Goal: Information Seeking & Learning: Learn about a topic

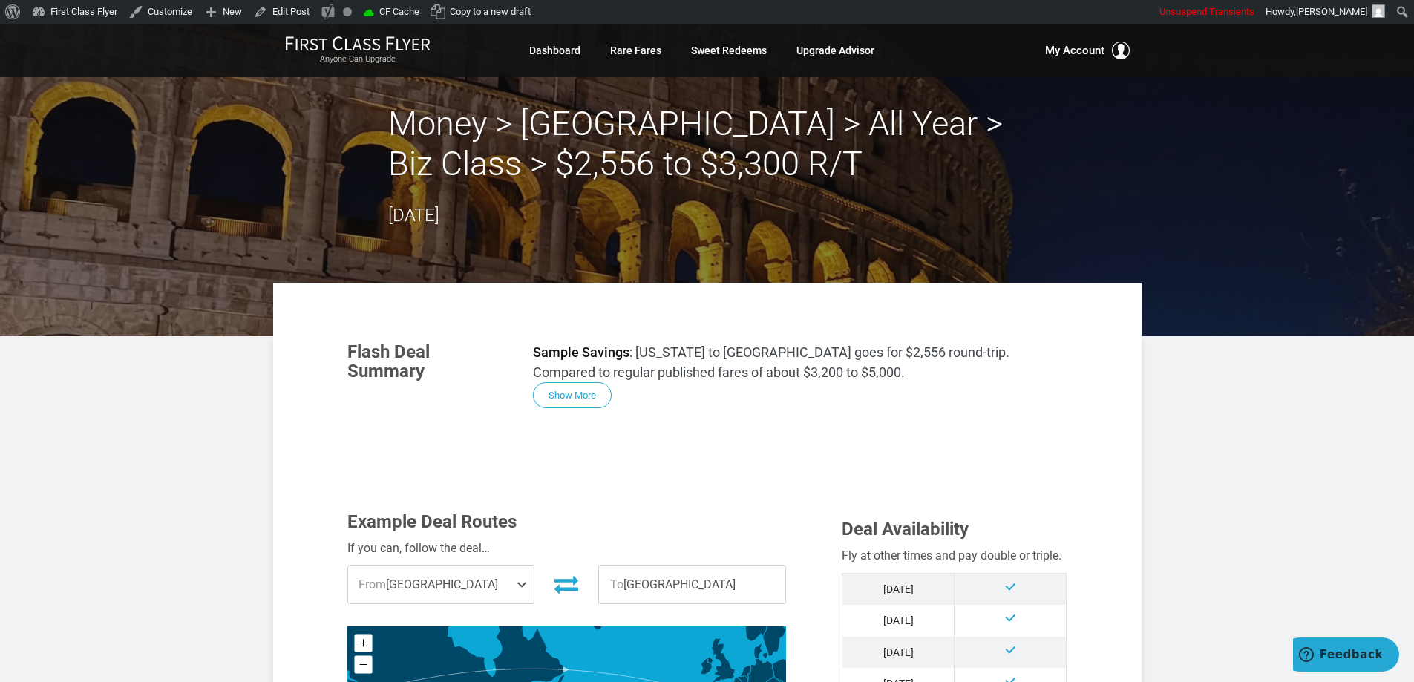
click at [811, 160] on h2 "Money > [GEOGRAPHIC_DATA] > All Year > Biz Class > $2,556 to $3,300 R/T" at bounding box center [707, 144] width 638 height 80
click at [797, 175] on h2 "Money > [GEOGRAPHIC_DATA] > All Year > Biz Class > $2,556 to $3,300 R/T" at bounding box center [707, 144] width 638 height 80
click at [579, 391] on button "Show More" at bounding box center [572, 396] width 79 height 26
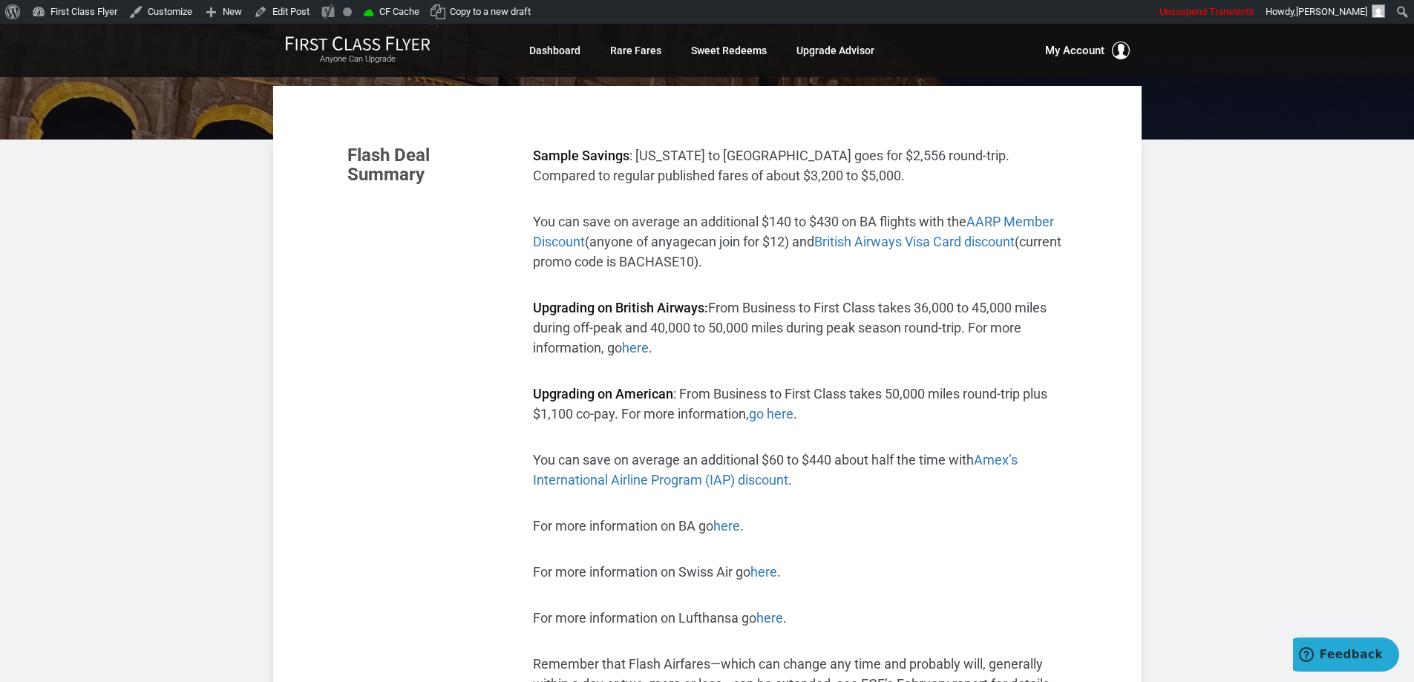
scroll to position [223, 0]
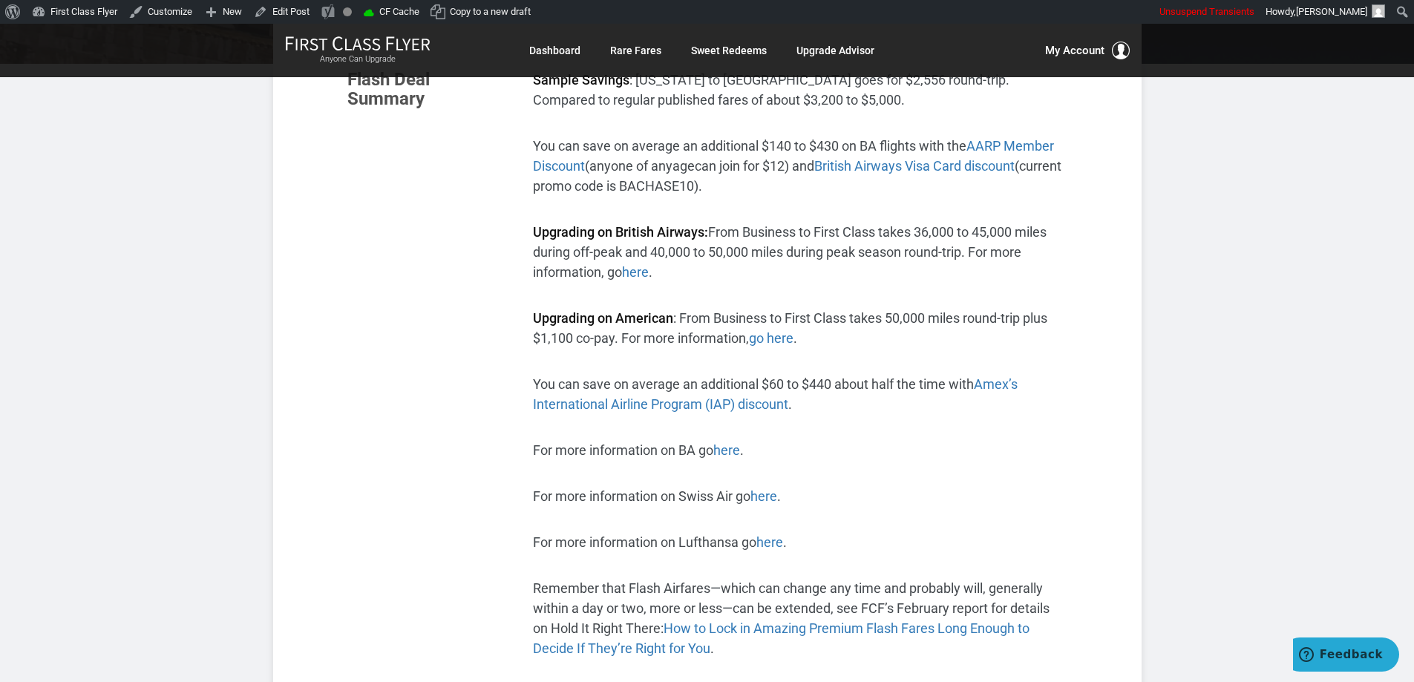
scroll to position [371, 0]
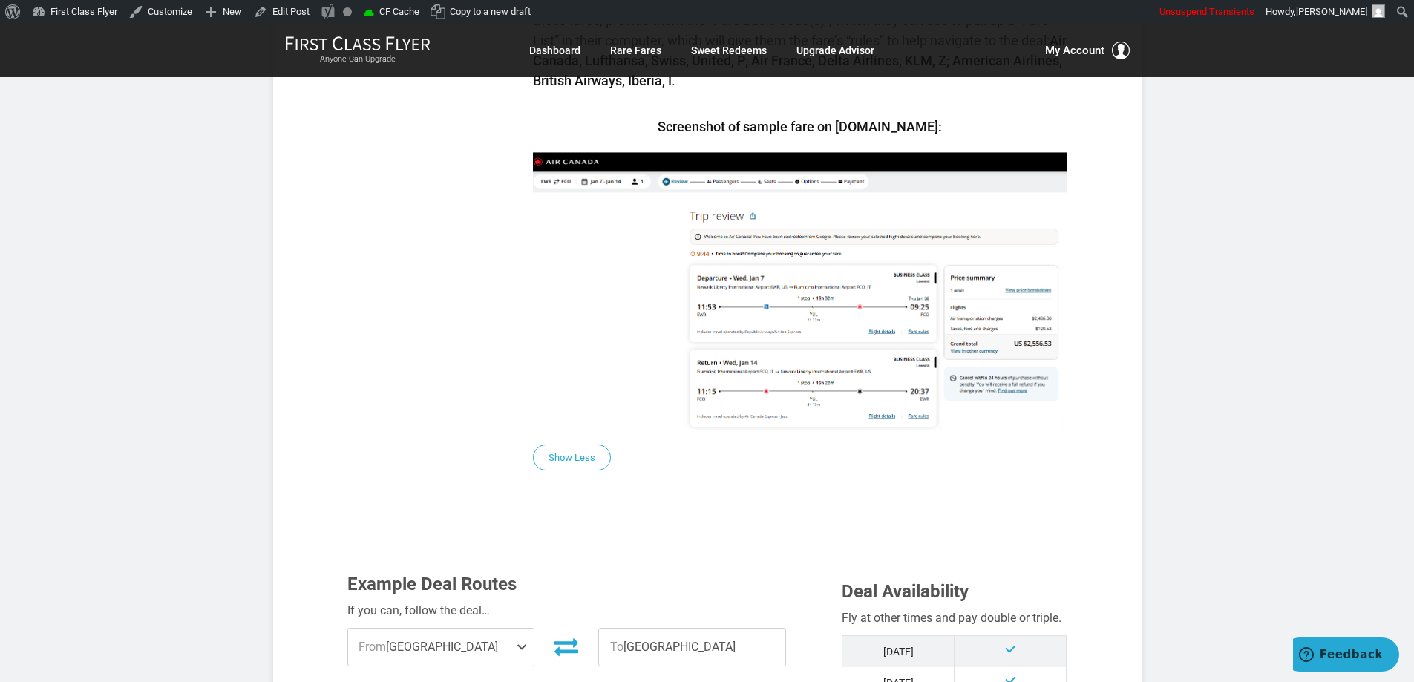
scroll to position [1188, 0]
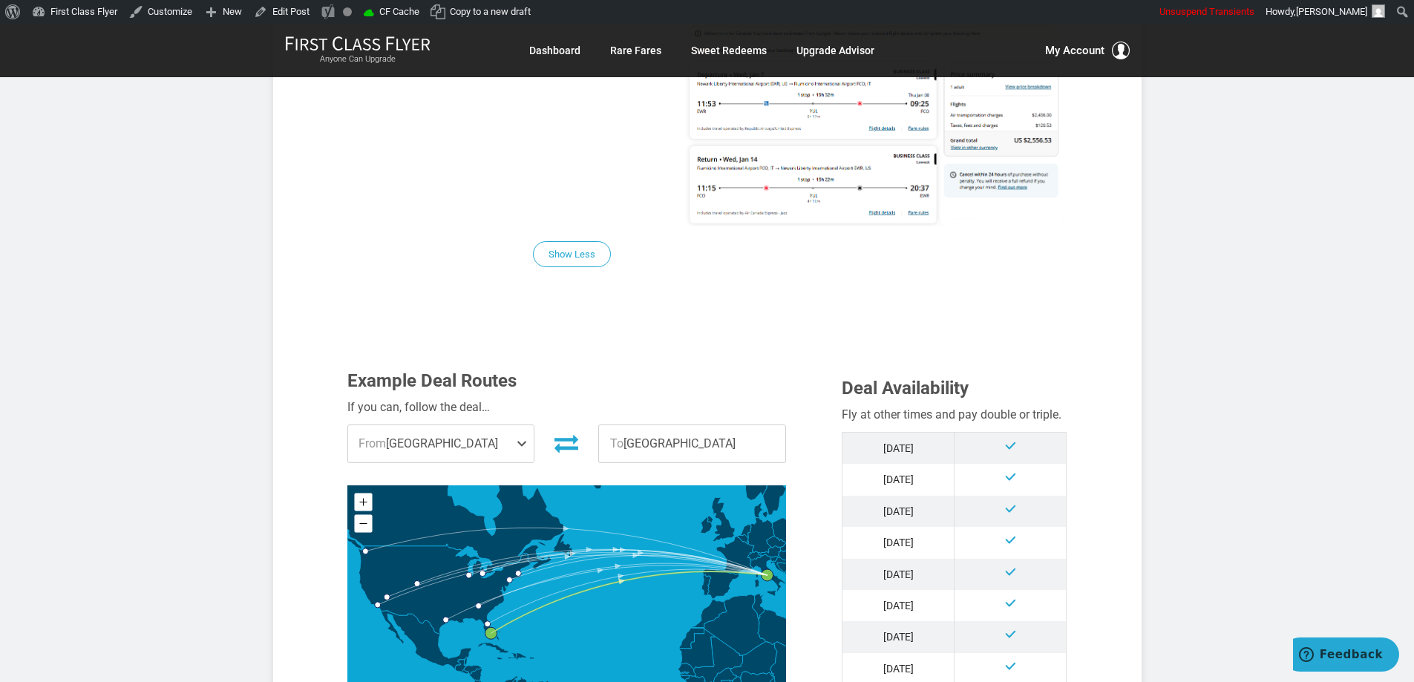
scroll to position [1485, 0]
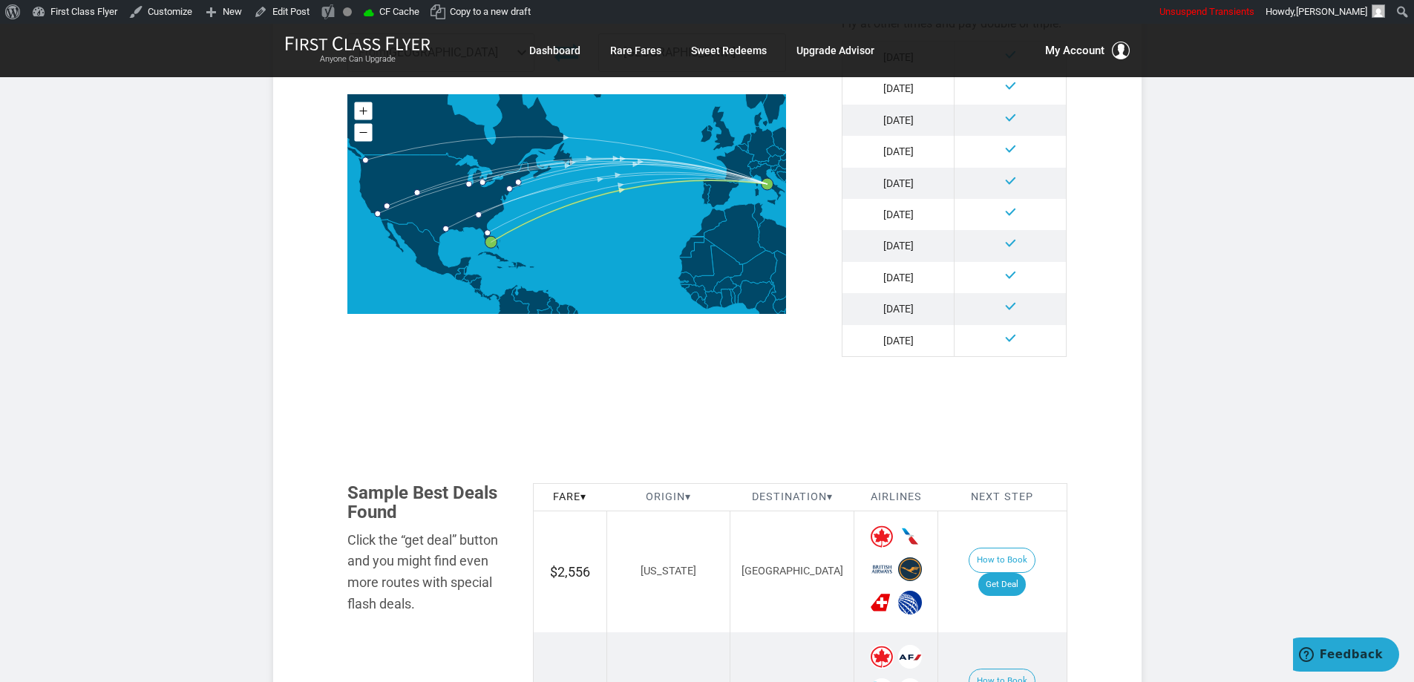
click at [1158, 369] on article "Money > [GEOGRAPHIC_DATA] > All Year > Biz Class > $2,556 to $3,300 R/T [DATE] …" at bounding box center [707, 260] width 1414 height 4037
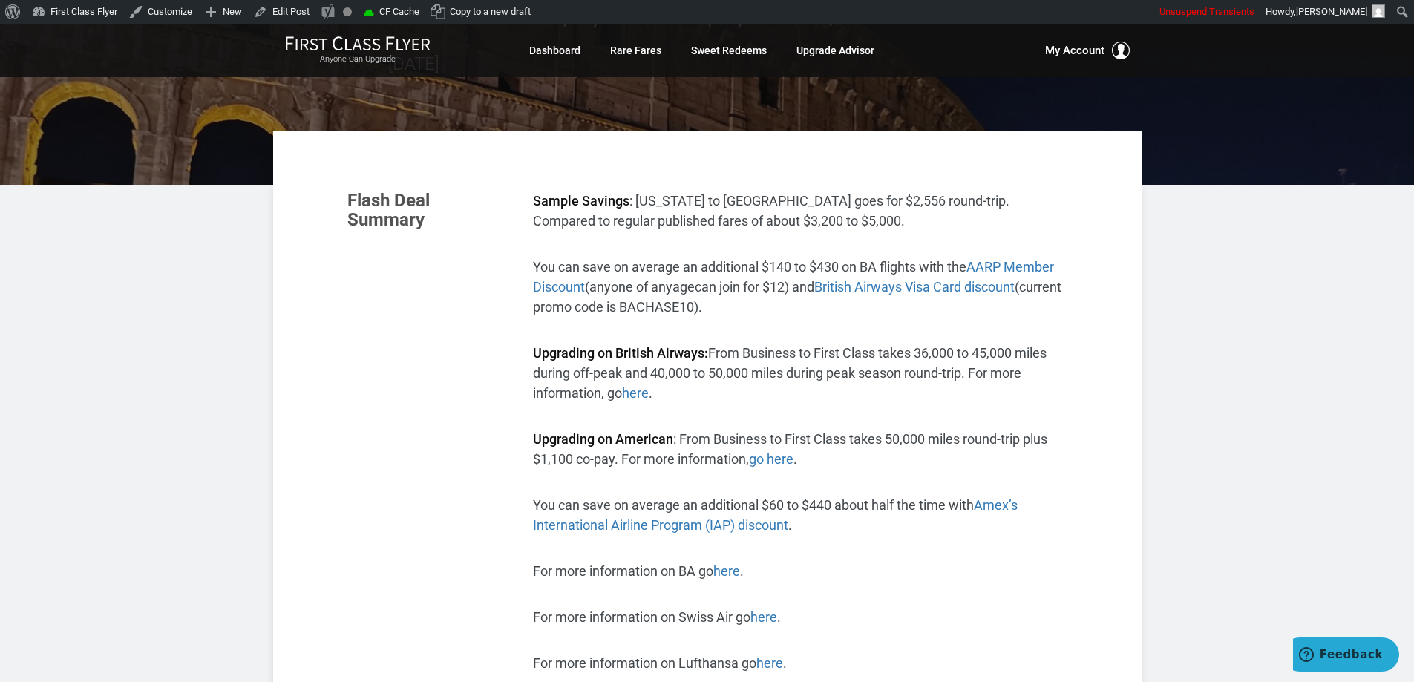
scroll to position [0, 0]
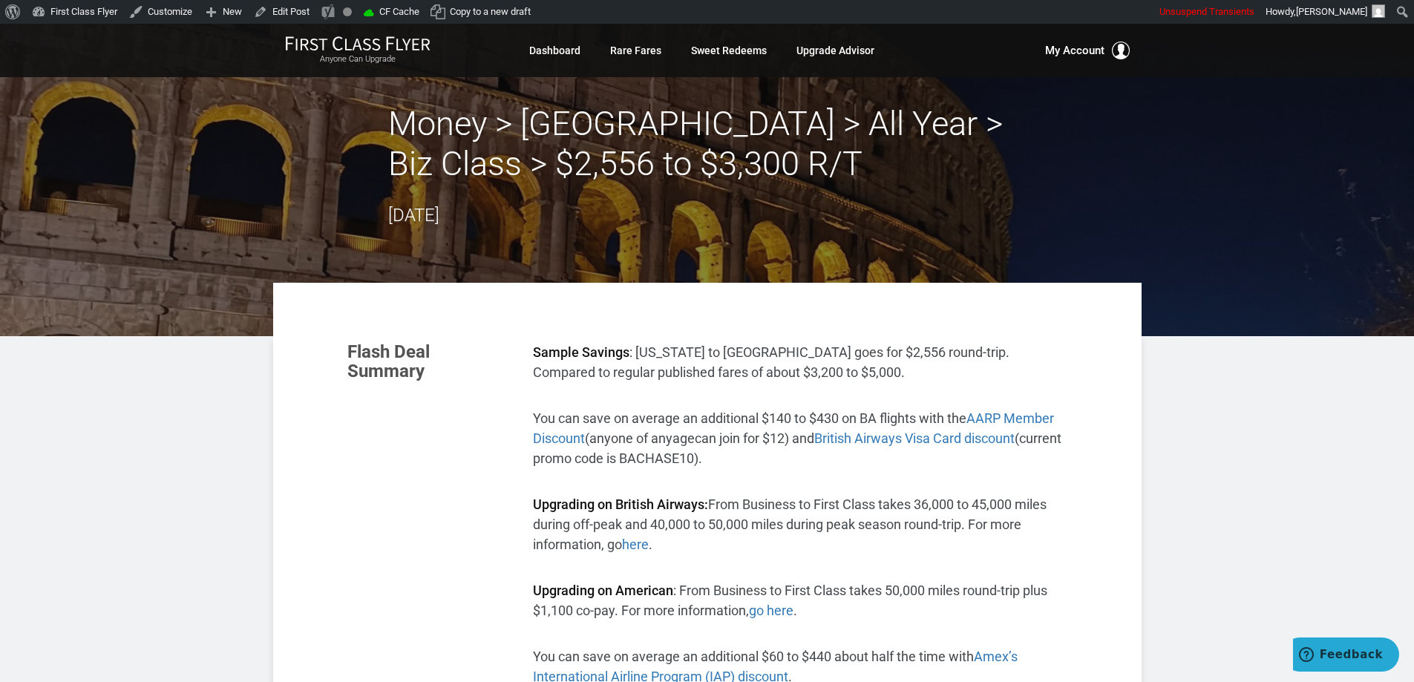
click at [1249, 194] on header "Money > [GEOGRAPHIC_DATA] > All Year > Biz Class > $2,556 to $3,300 R/T [DATE]" at bounding box center [707, 180] width 1414 height 313
